Goal: Information Seeking & Learning: Learn about a topic

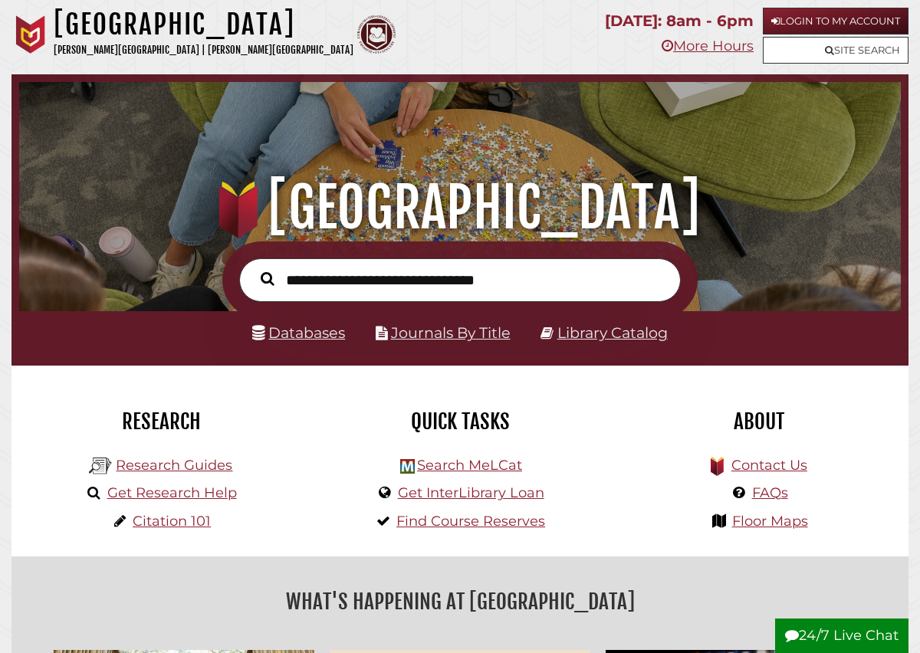
scroll to position [34, 0]
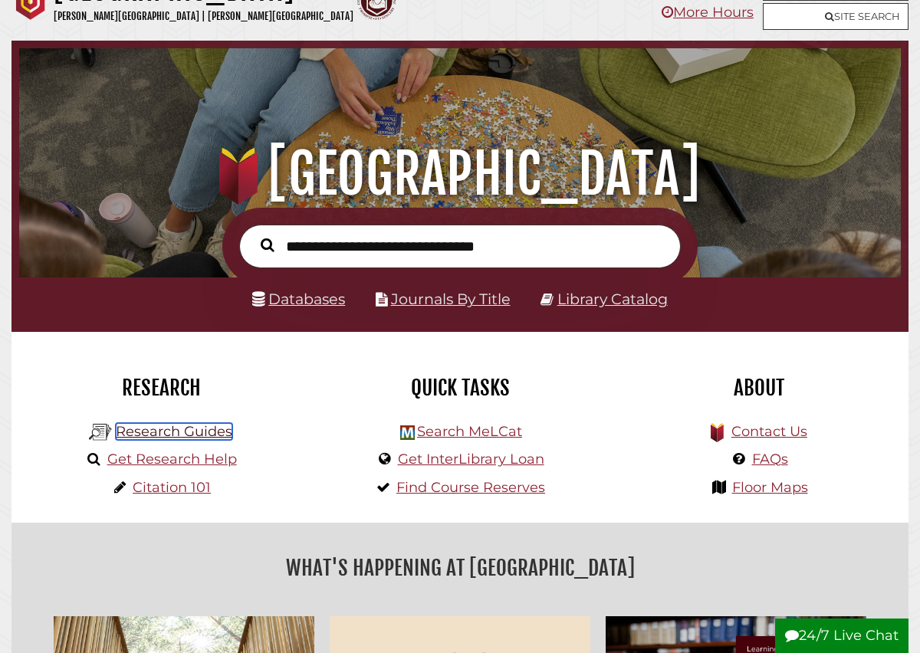
click at [161, 432] on link "Research Guides" at bounding box center [174, 431] width 117 height 17
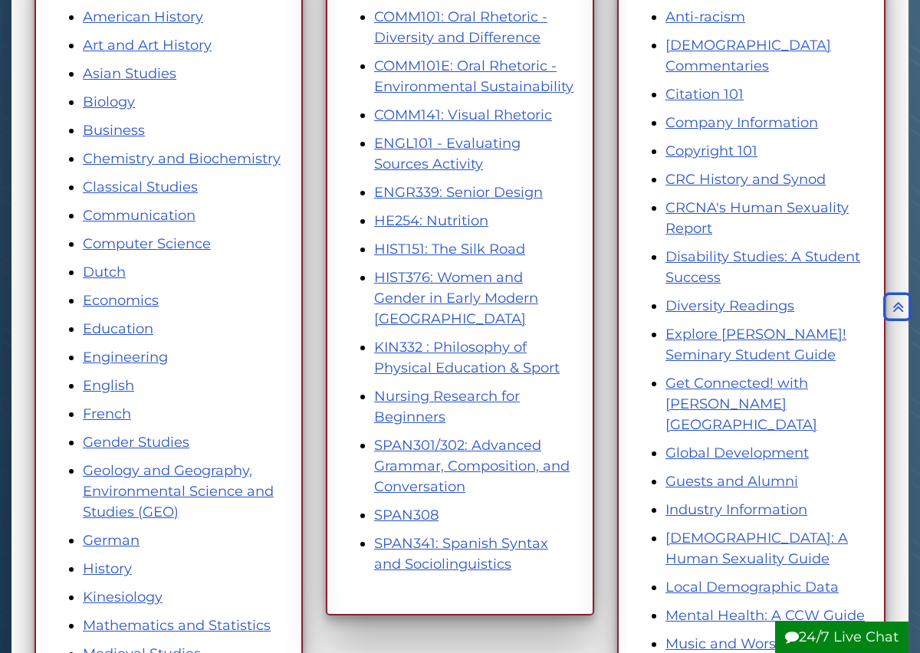
scroll to position [313, 0]
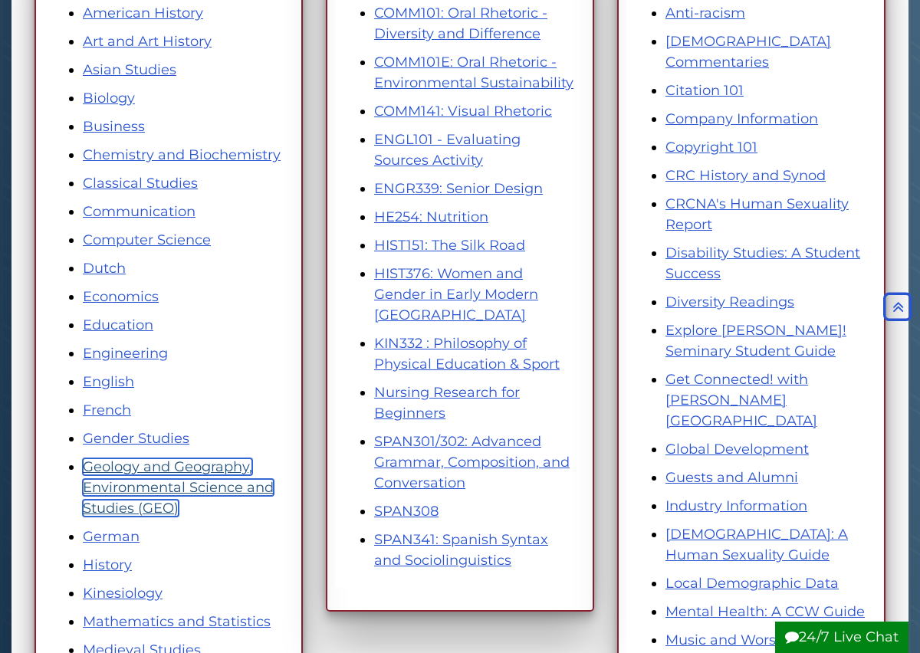
click at [235, 473] on link "Geology and Geography, Environmental Science and Studies (GEO)" at bounding box center [178, 487] width 191 height 58
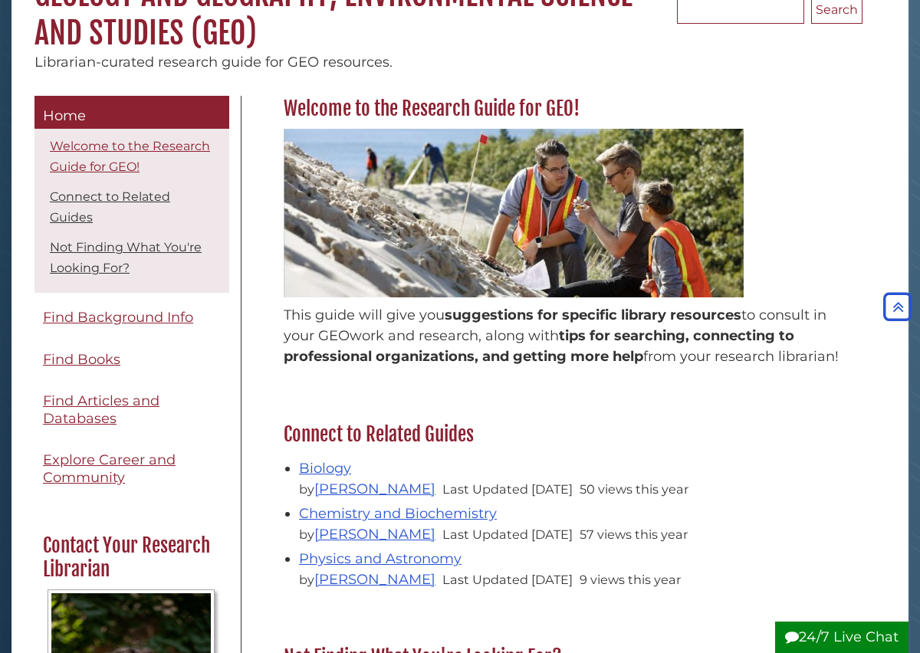
scroll to position [169, 0]
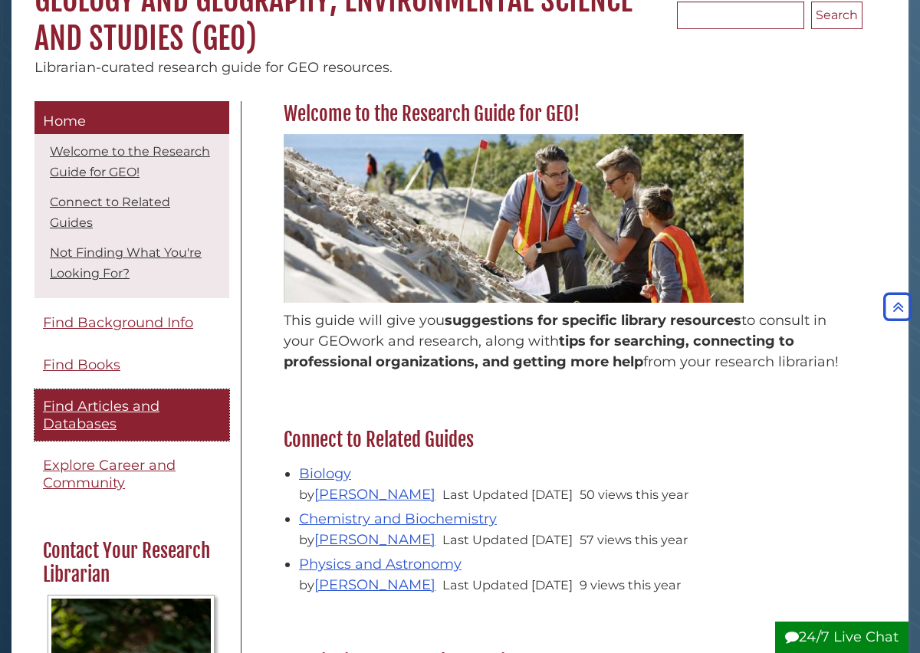
click at [136, 415] on span "Find Articles and Databases" at bounding box center [101, 415] width 117 height 34
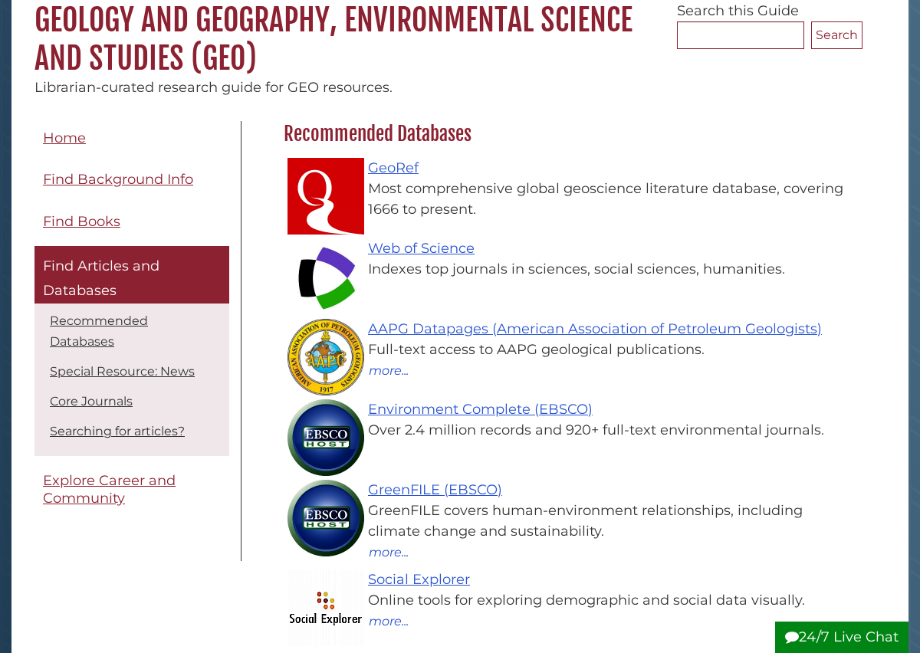
scroll to position [153, 0]
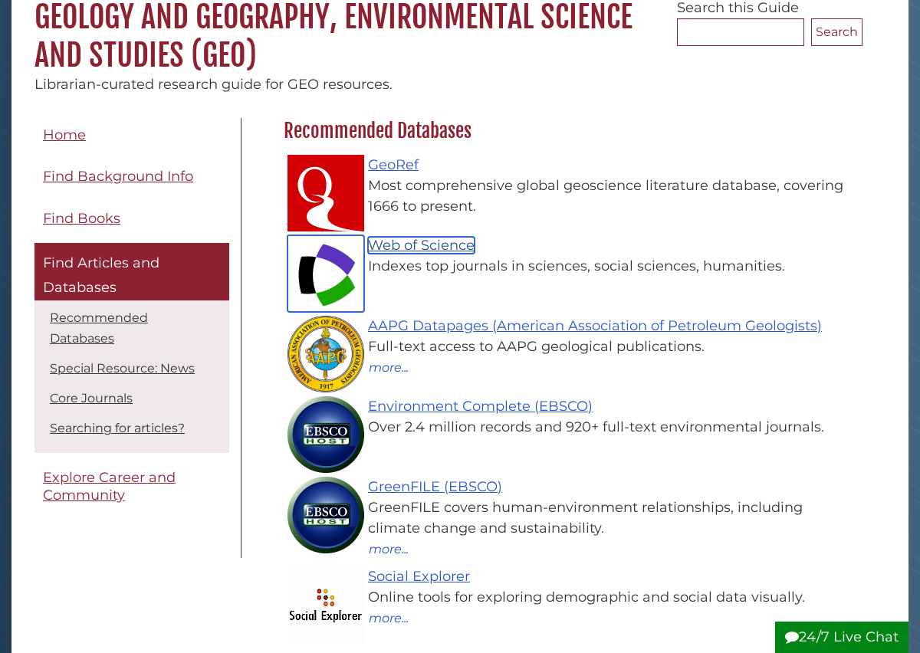
click at [429, 245] on link "Web of Science" at bounding box center [421, 245] width 107 height 17
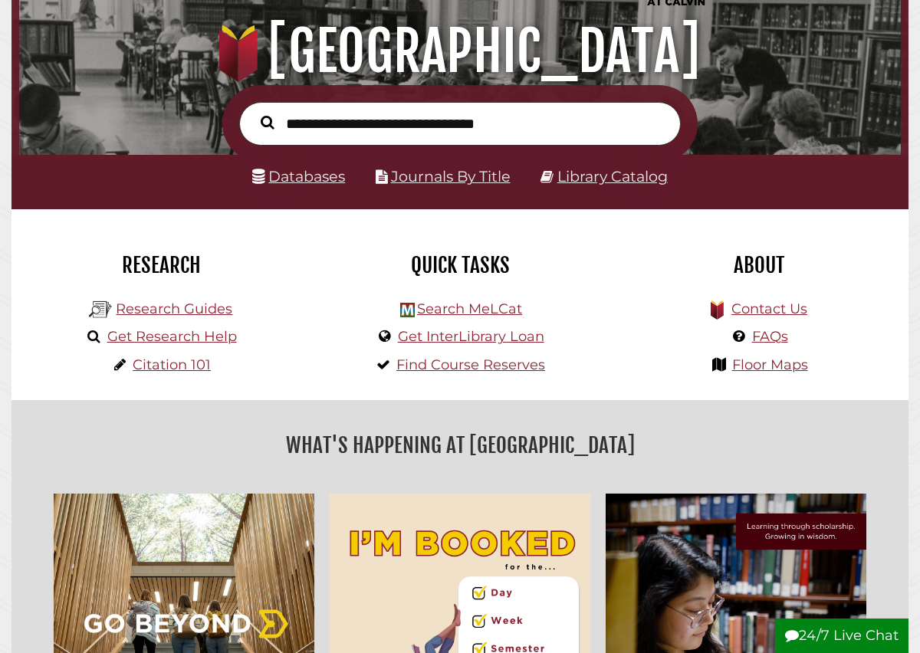
scroll to position [174, 0]
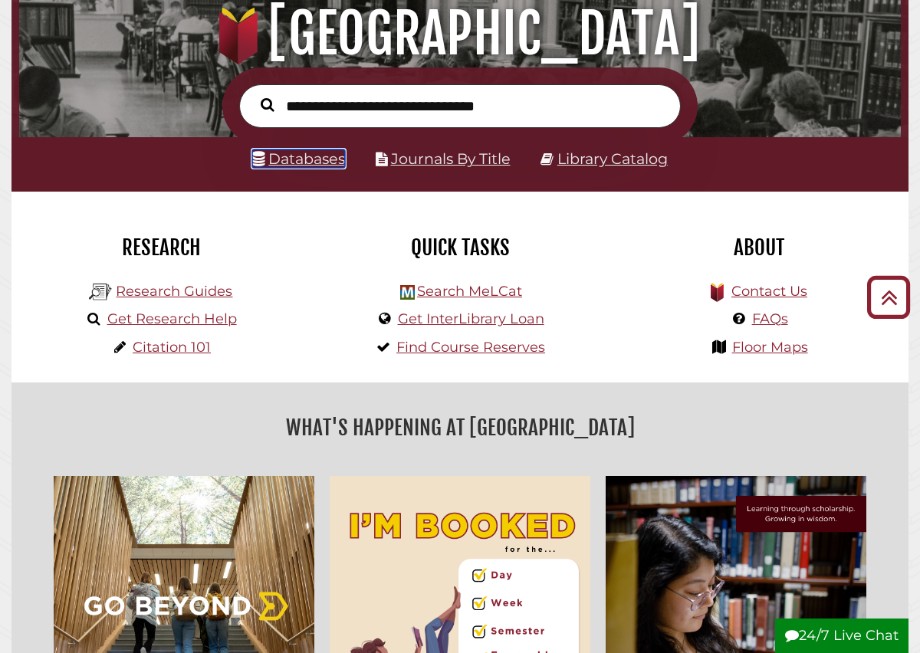
click at [288, 163] on link "Databases" at bounding box center [298, 158] width 93 height 18
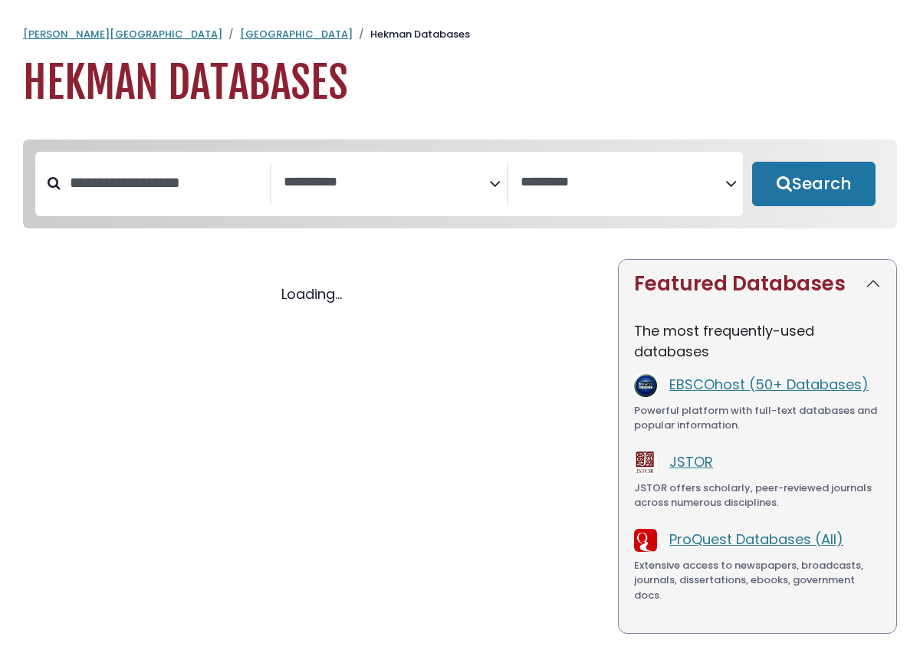
select select "Database Subject Filter"
select select "Database Vendors Filter"
select select "Database Subject Filter"
select select "Database Vendors Filter"
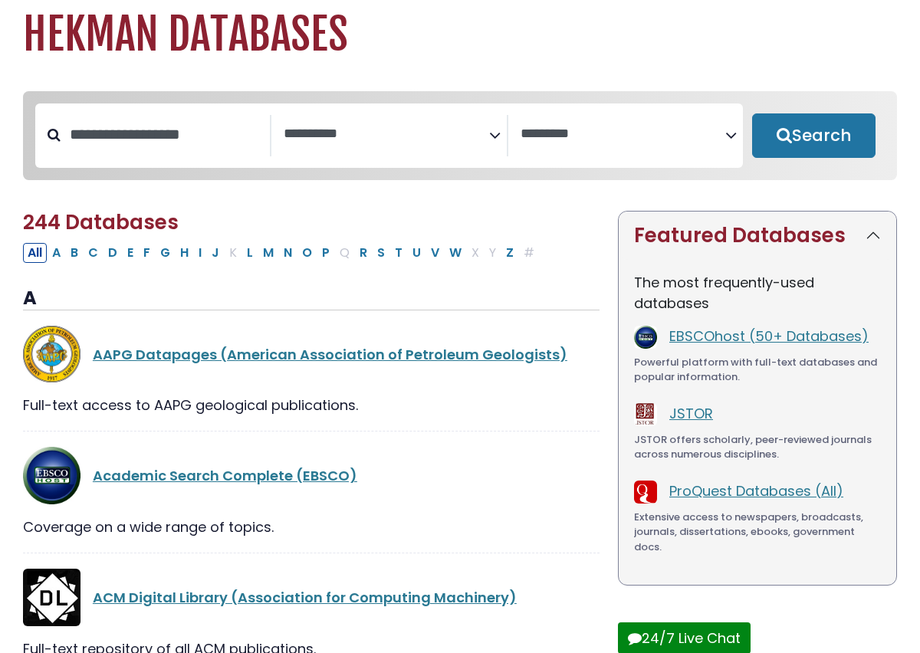
scroll to position [34, 0]
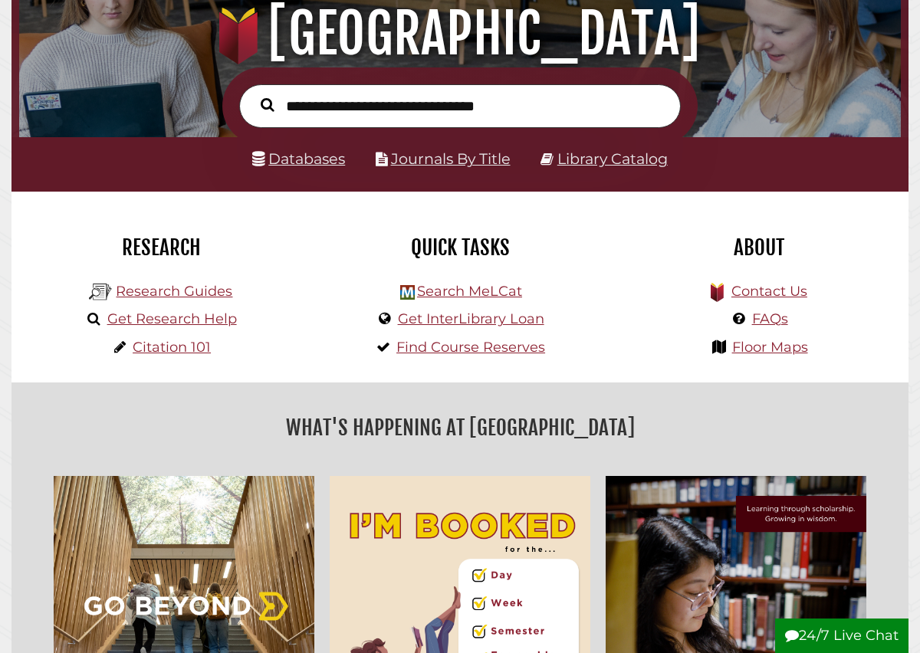
scroll to position [291, 874]
click at [187, 297] on link "Research Guides" at bounding box center [174, 291] width 117 height 17
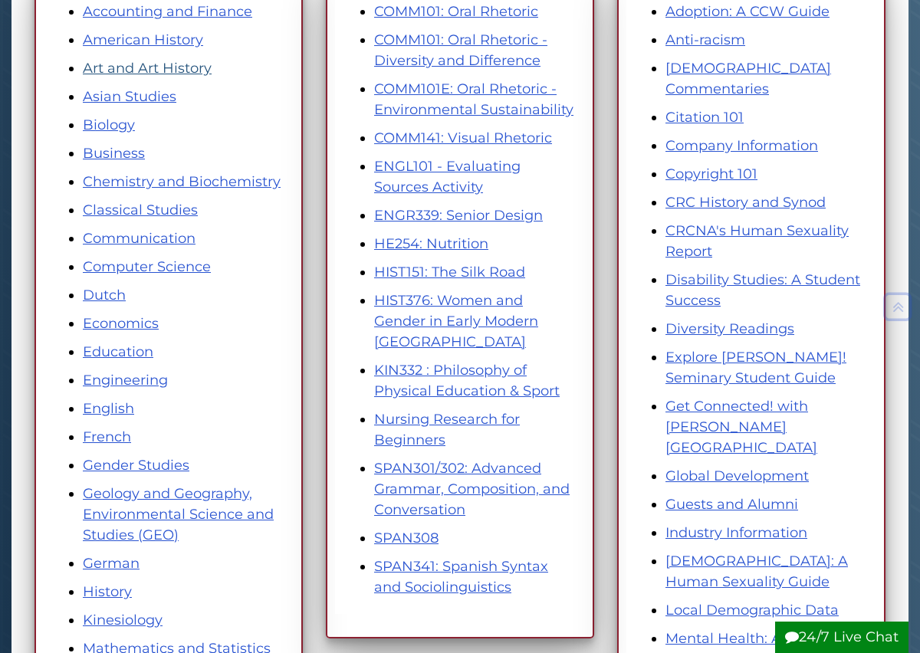
scroll to position [296, 0]
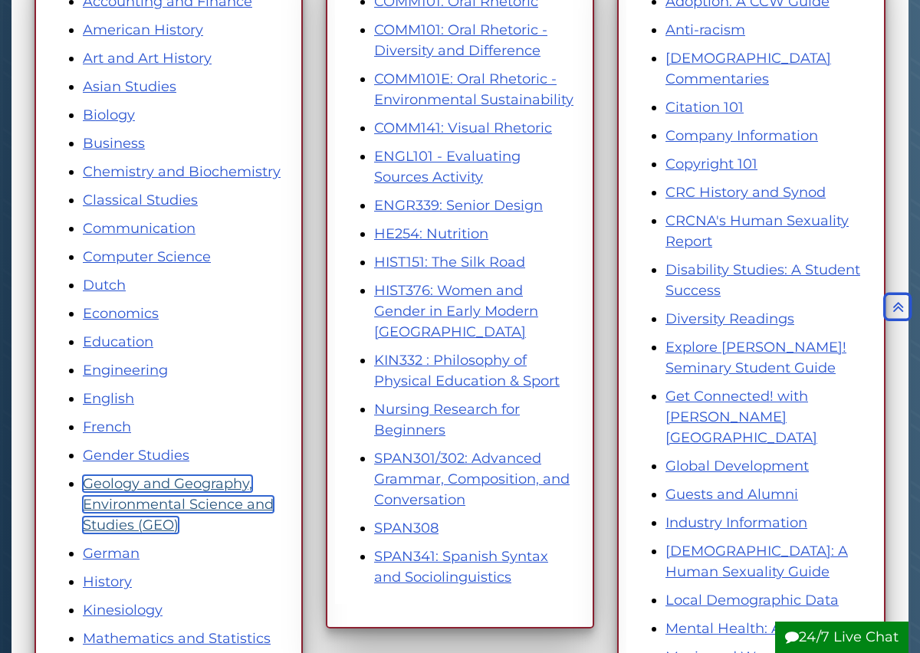
click at [218, 489] on link "Geology and Geography, Environmental Science and Studies (GEO)" at bounding box center [178, 504] width 191 height 58
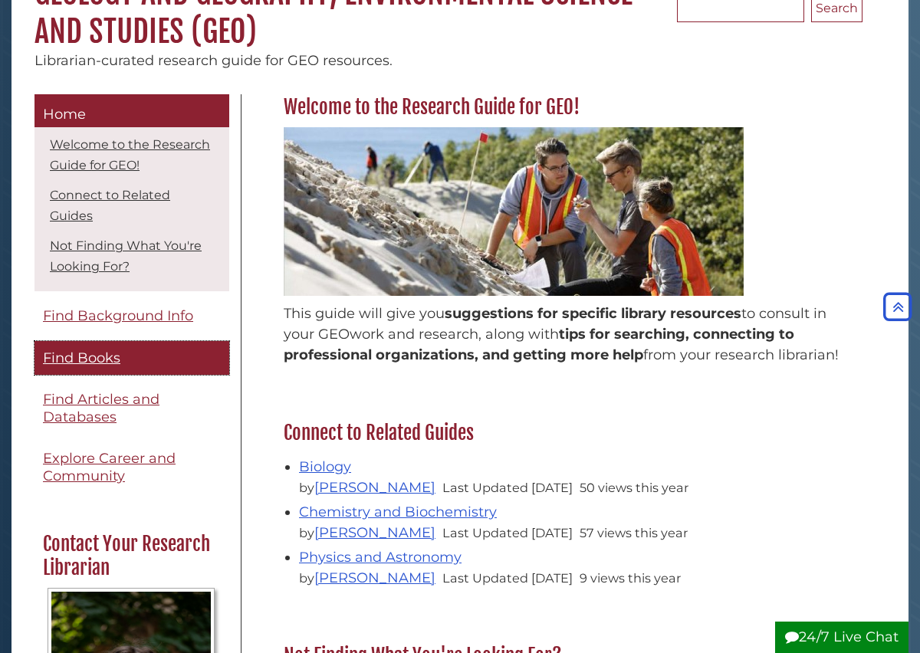
scroll to position [174, 0]
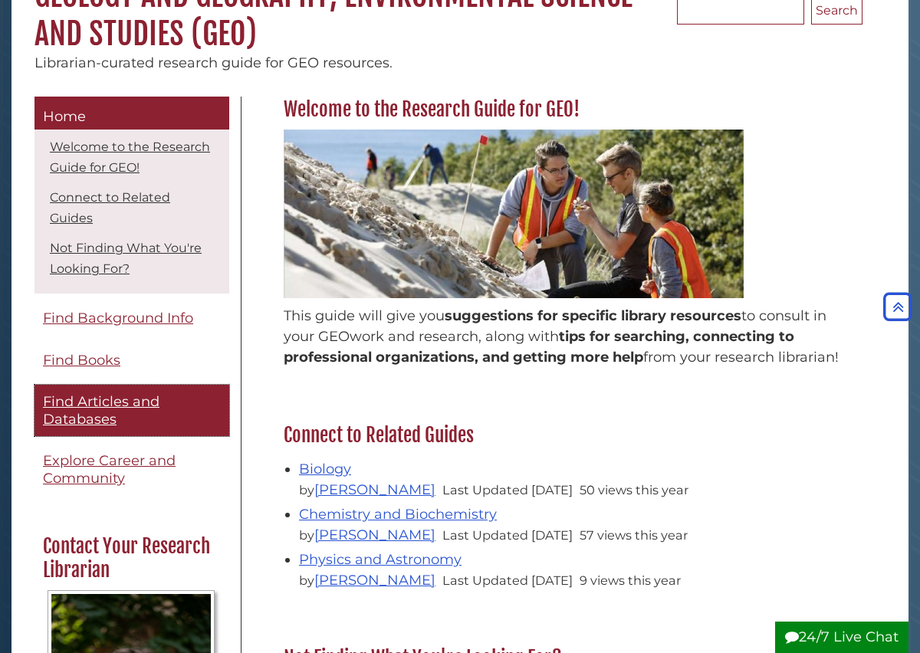
click at [97, 425] on span "Find Articles and Databases" at bounding box center [101, 410] width 117 height 34
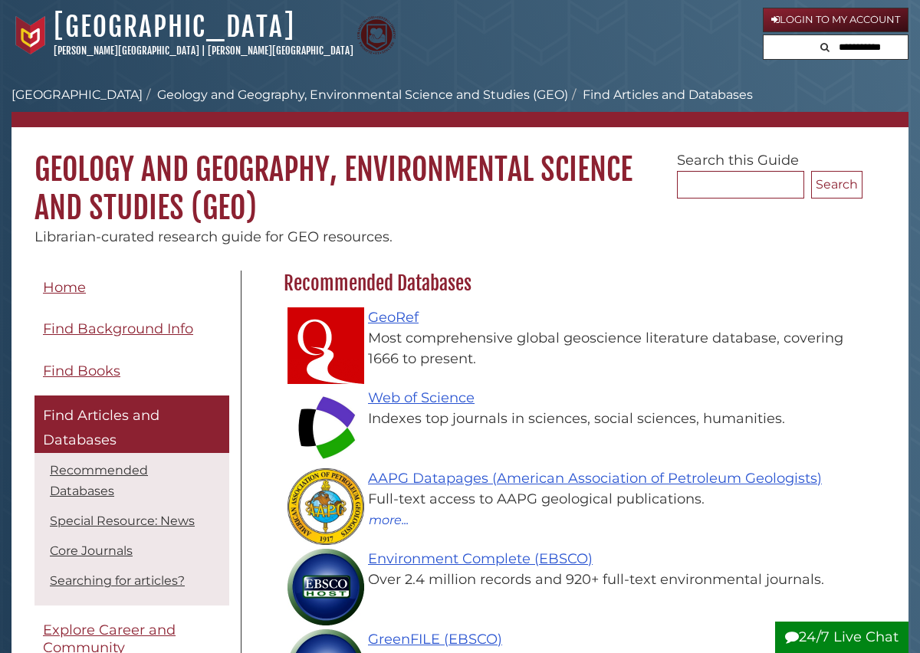
scroll to position [446, 586]
click at [393, 317] on link "GeoRef" at bounding box center [393, 317] width 51 height 17
click at [406, 318] on link "GeoRef" at bounding box center [393, 317] width 51 height 17
